Goal: Task Accomplishment & Management: Use online tool/utility

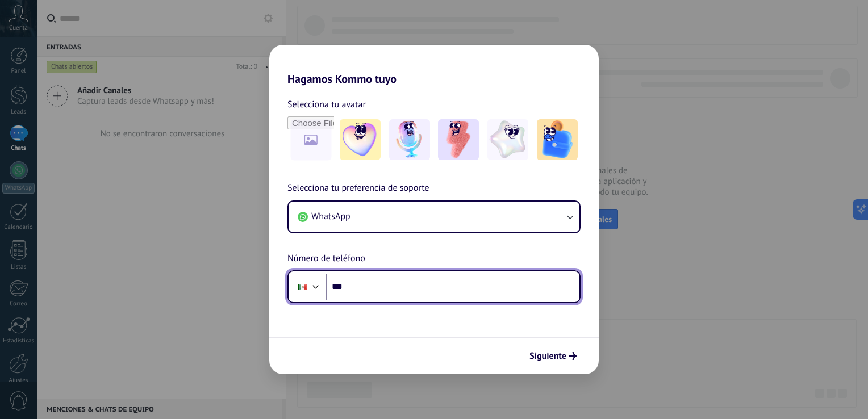
click at [408, 276] on input "***" at bounding box center [452, 287] width 253 height 26
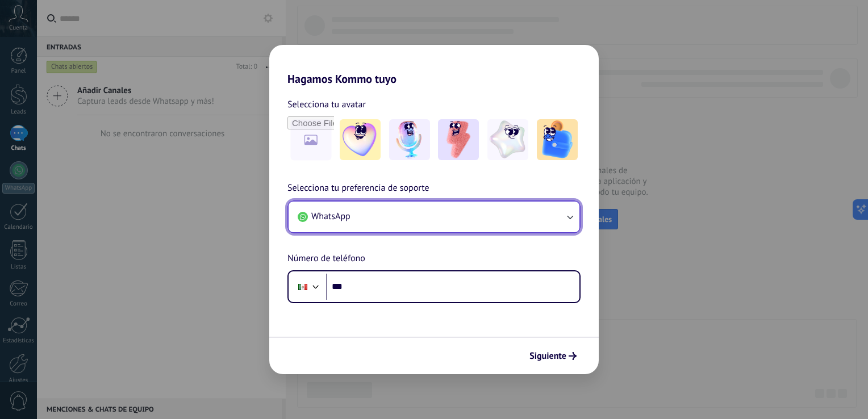
click at [575, 208] on button "WhatsApp" at bounding box center [433, 217] width 291 height 31
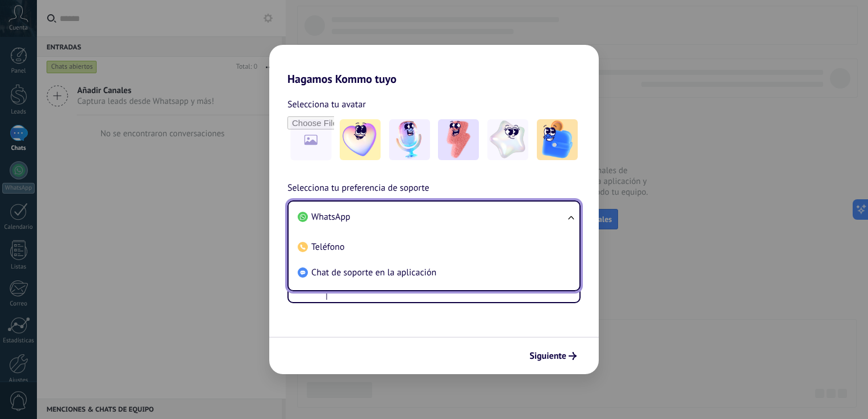
click at [670, 114] on div "Hagamos Kommo tuyo Selecciona tu avatar Selecciona tu preferencia de soporte Wh…" at bounding box center [434, 209] width 868 height 419
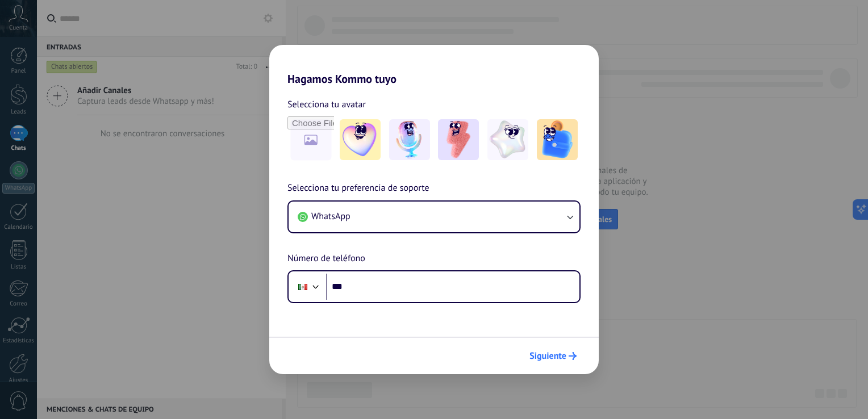
click at [551, 355] on span "Siguiente" at bounding box center [547, 356] width 37 height 8
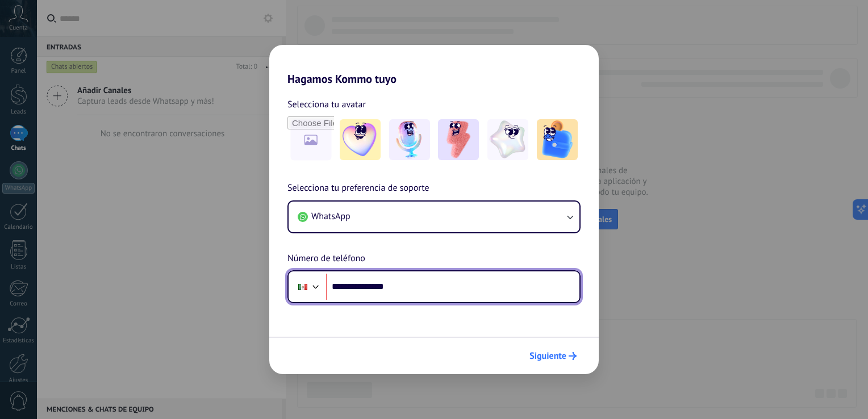
type input "**********"
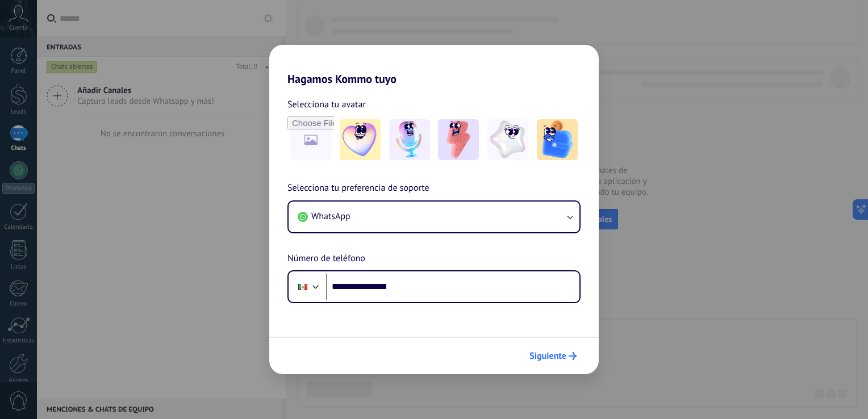
click at [550, 353] on span "Siguiente" at bounding box center [547, 356] width 37 height 8
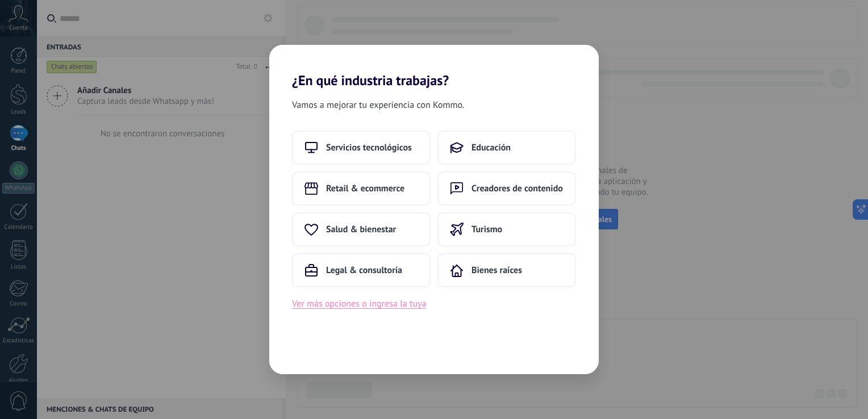
click at [387, 299] on button "Ver más opciones o ingresa la tuya" at bounding box center [359, 303] width 134 height 15
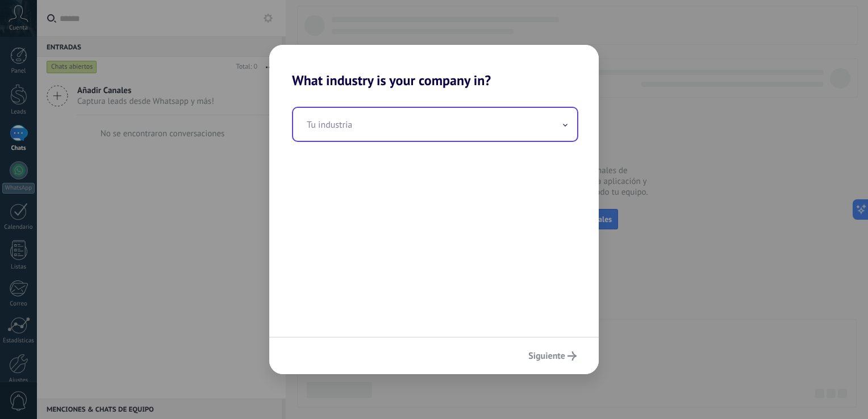
click at [391, 133] on input "text" at bounding box center [435, 124] width 284 height 33
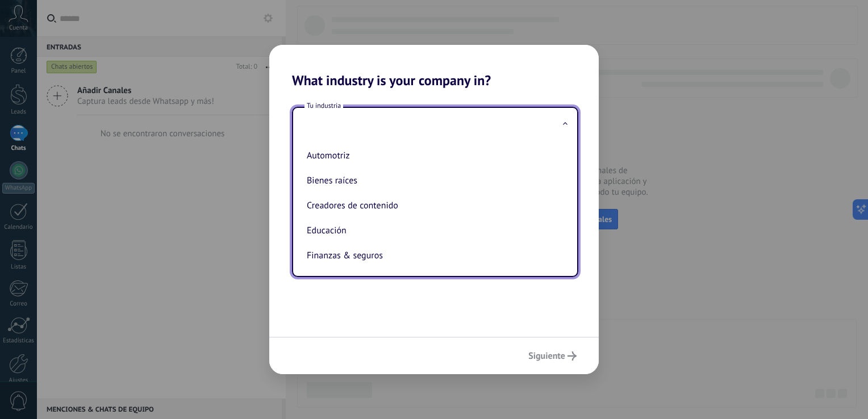
drag, startPoint x: 501, startPoint y: 348, endPoint x: 472, endPoint y: 322, distance: 38.6
click at [501, 347] on div "Siguiente" at bounding box center [433, 355] width 329 height 37
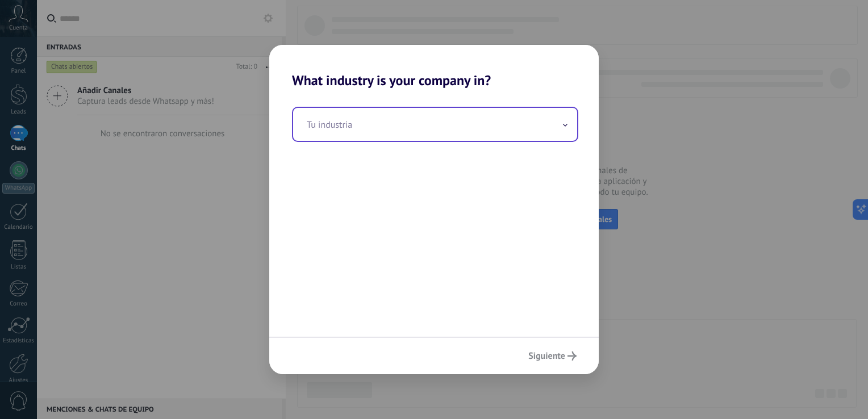
click at [403, 129] on input "text" at bounding box center [435, 124] width 284 height 33
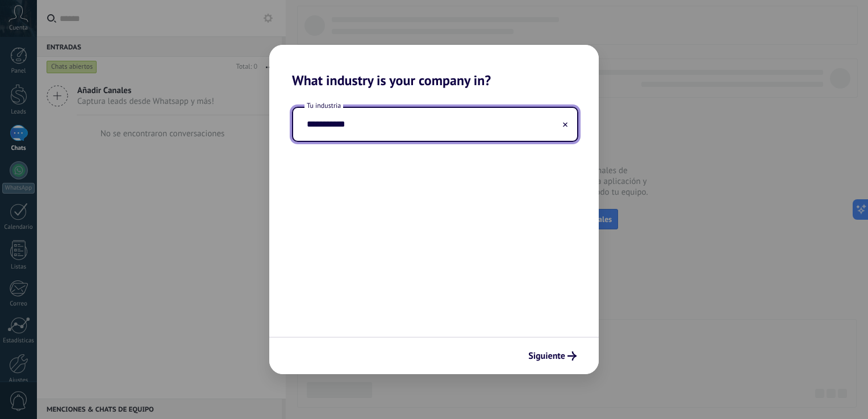
type input "**********"
click at [547, 359] on span "Siguiente" at bounding box center [546, 356] width 37 height 8
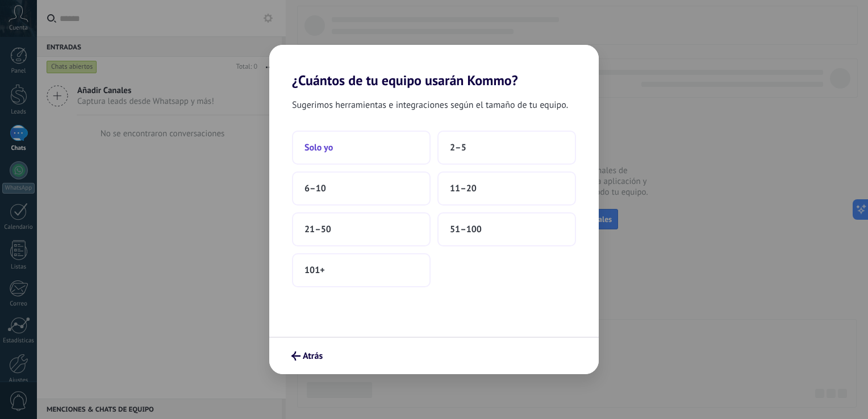
click at [368, 140] on button "Solo yo" at bounding box center [361, 148] width 139 height 34
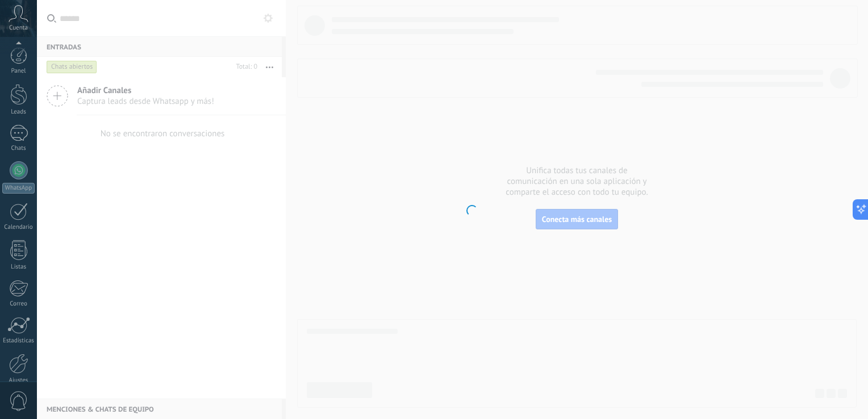
scroll to position [52, 0]
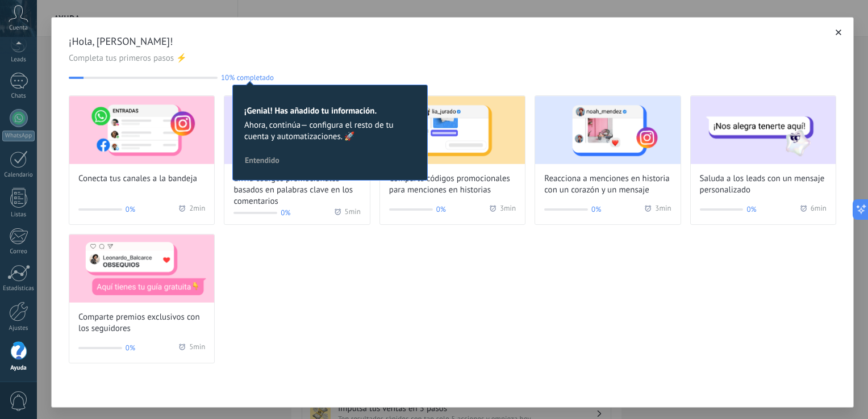
drag, startPoint x: 445, startPoint y: 274, endPoint x: 447, endPoint y: 280, distance: 7.2
click at [446, 278] on div "Conecta tus canales a la bandeja 0% 2 min Envía códigos promocionales basados e…" at bounding box center [452, 229] width 767 height 268
click at [252, 57] on span "Completa tus primeros pasos ⚡" at bounding box center [452, 58] width 767 height 11
click at [837, 33] on icon "button" at bounding box center [838, 33] width 6 height 6
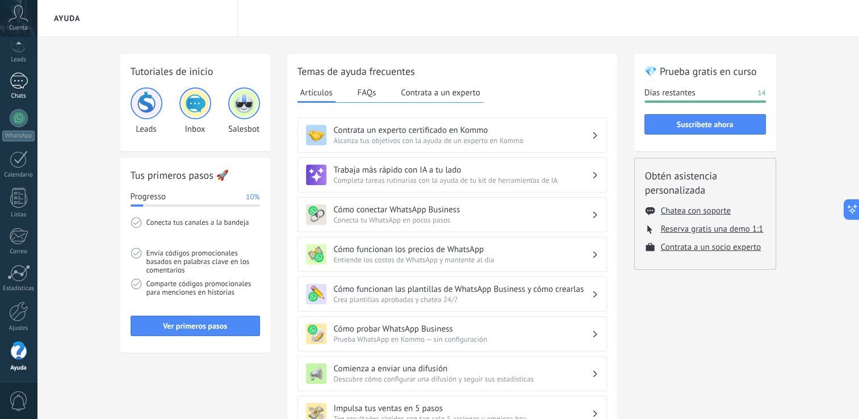
click at [3, 76] on link "Chats" at bounding box center [18, 86] width 37 height 27
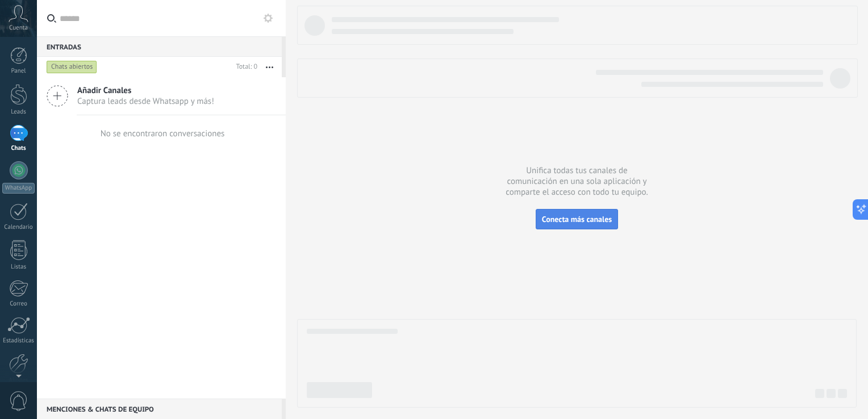
click at [579, 217] on span "Conecta más canales" at bounding box center [577, 219] width 70 height 10
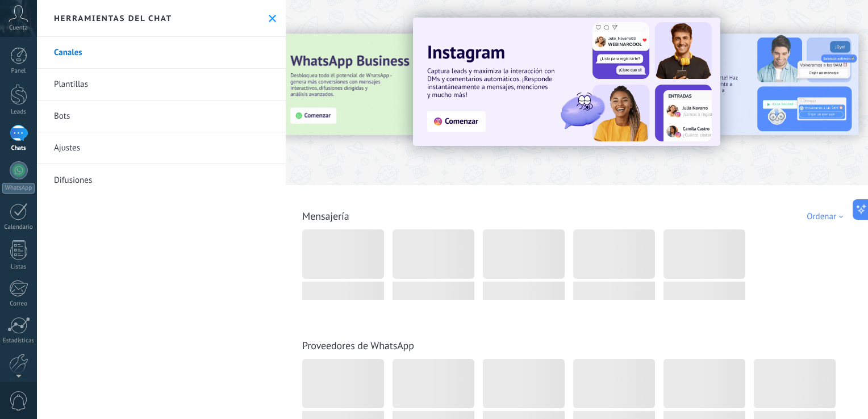
click at [269, 18] on use at bounding box center [272, 18] width 7 height 7
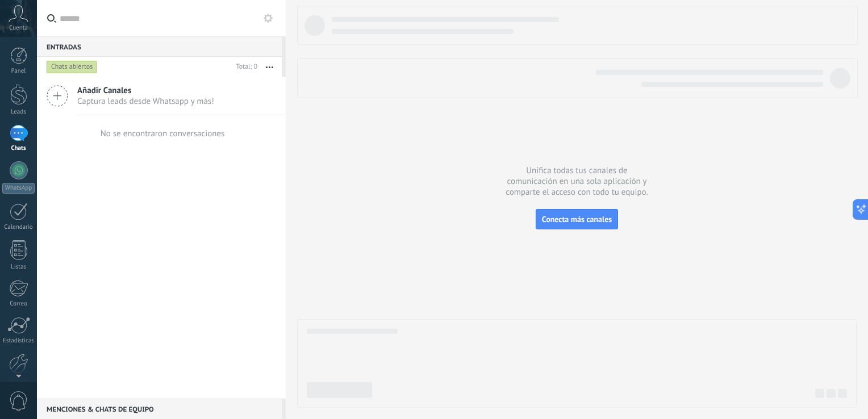
click at [19, 128] on div at bounding box center [19, 133] width 18 height 16
click at [19, 165] on div at bounding box center [19, 170] width 18 height 18
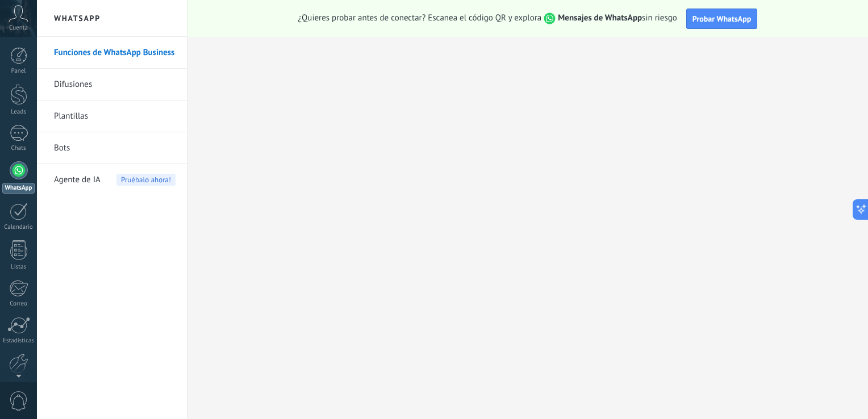
click at [22, 20] on div "Cuenta" at bounding box center [18, 18] width 37 height 37
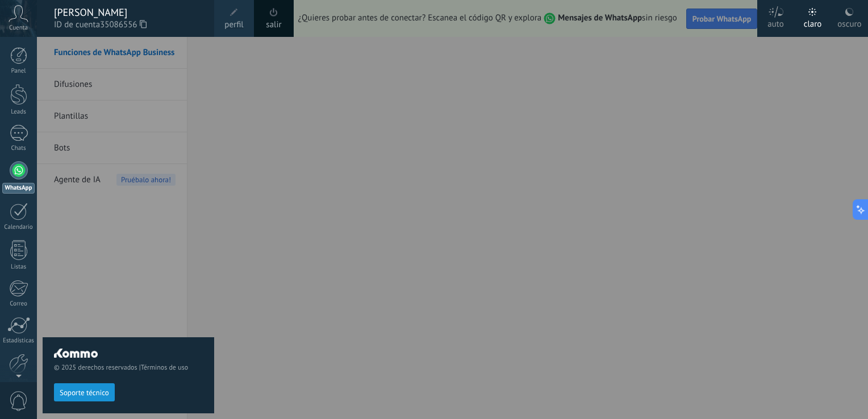
drag, startPoint x: 129, startPoint y: 312, endPoint x: 127, endPoint y: 290, distance: 22.3
click at [125, 292] on div "© 2025 derechos reservados | Términos de uso Soporte técnico" at bounding box center [128, 228] width 171 height 382
click at [16, 361] on div at bounding box center [18, 364] width 19 height 20
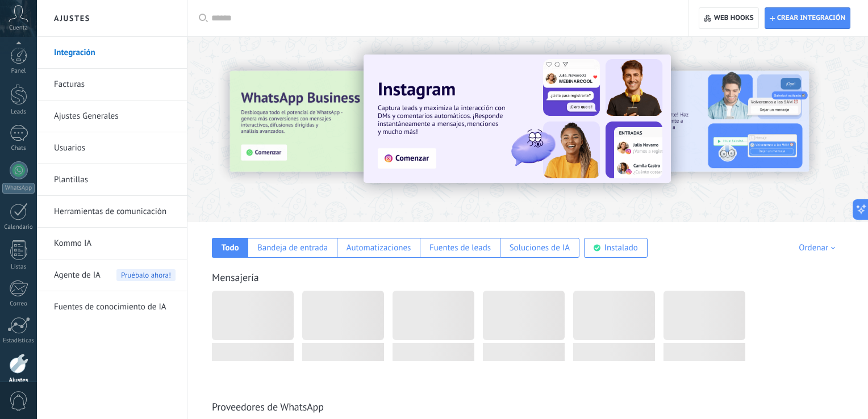
scroll to position [52, 0]
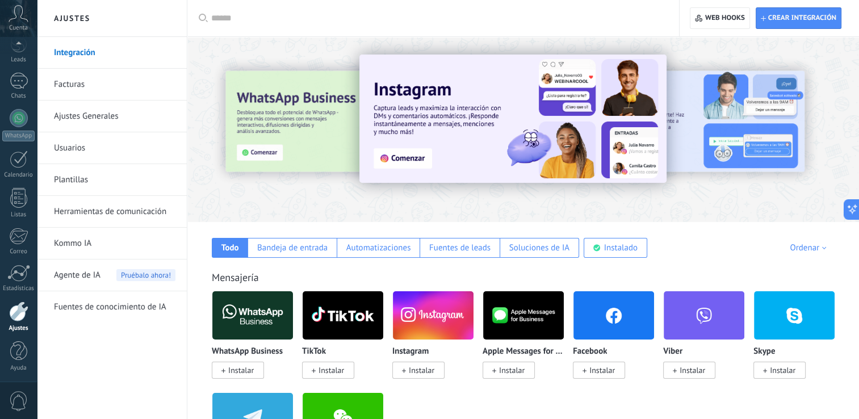
click at [425, 301] on img at bounding box center [433, 315] width 81 height 55
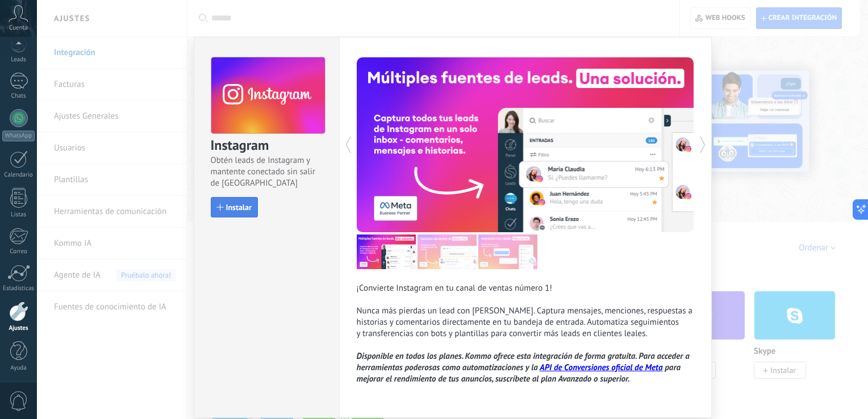
click at [246, 203] on span "Instalar" at bounding box center [239, 207] width 26 height 8
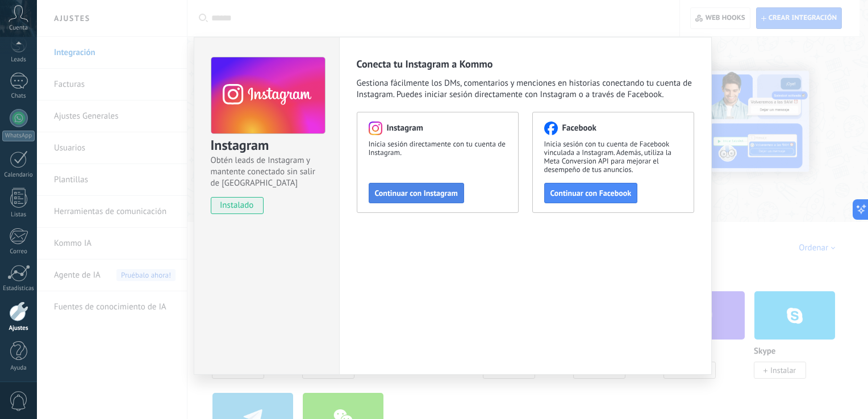
click at [432, 189] on span "Continuar con Instagram" at bounding box center [416, 193] width 83 height 8
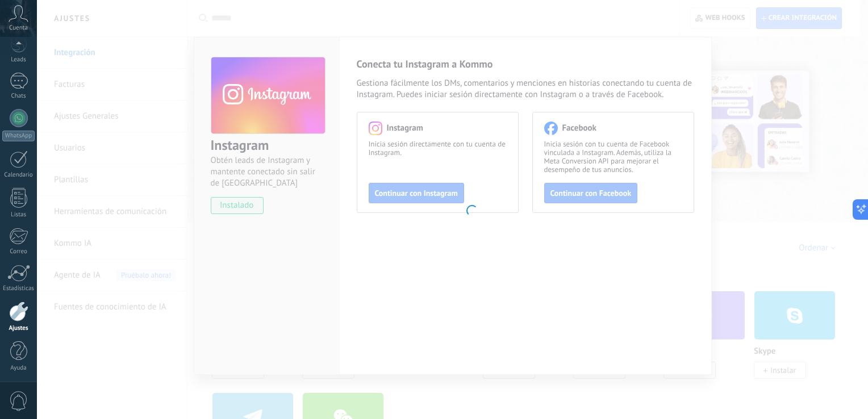
click at [465, 43] on body ".abccls-1,.abccls-2{fill-rule:evenodd}.abccls-2{fill:#fff} .abfcls-1{fill:none}…" at bounding box center [434, 209] width 868 height 419
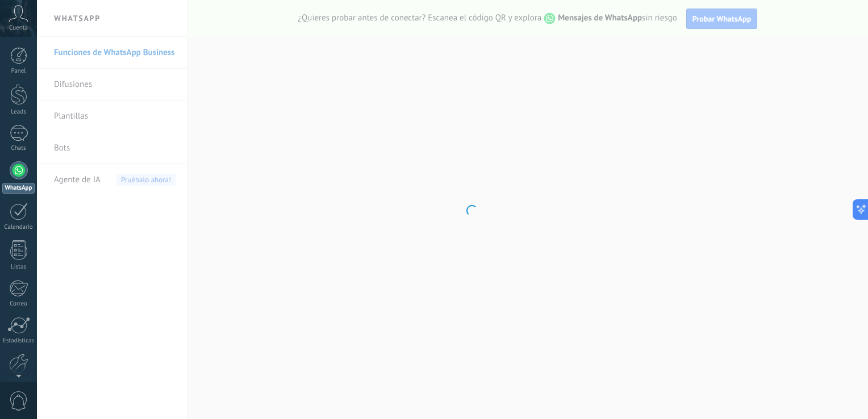
click at [25, 19] on use at bounding box center [18, 13] width 19 height 16
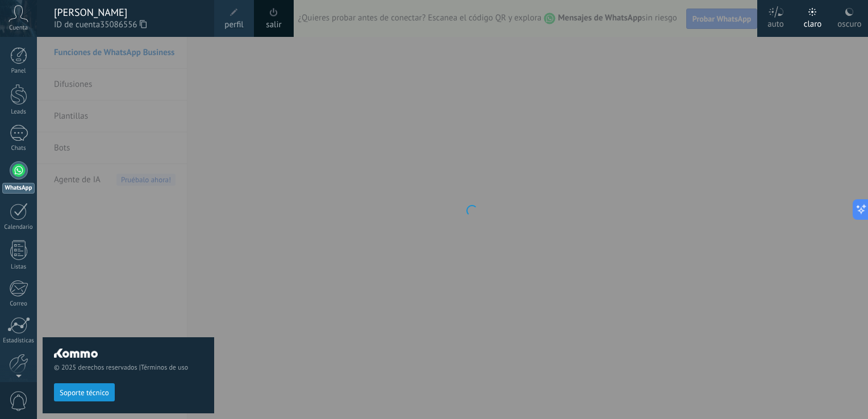
click at [478, 150] on div at bounding box center [471, 209] width 868 height 419
